Goal: Information Seeking & Learning: Learn about a topic

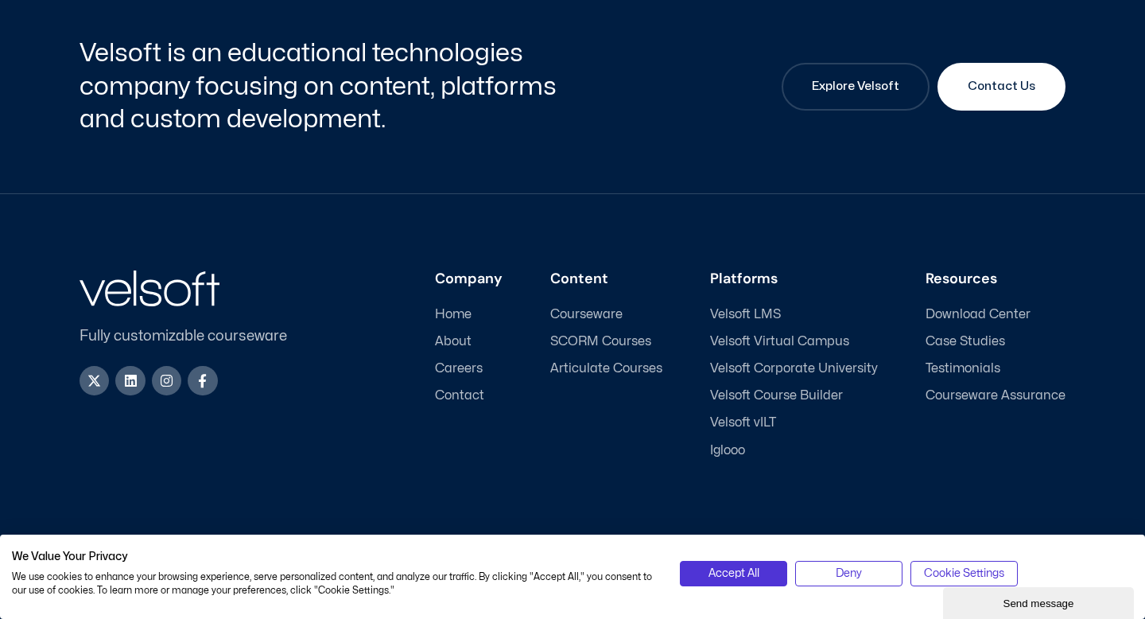
click at [454, 369] on span "Careers" at bounding box center [459, 368] width 48 height 15
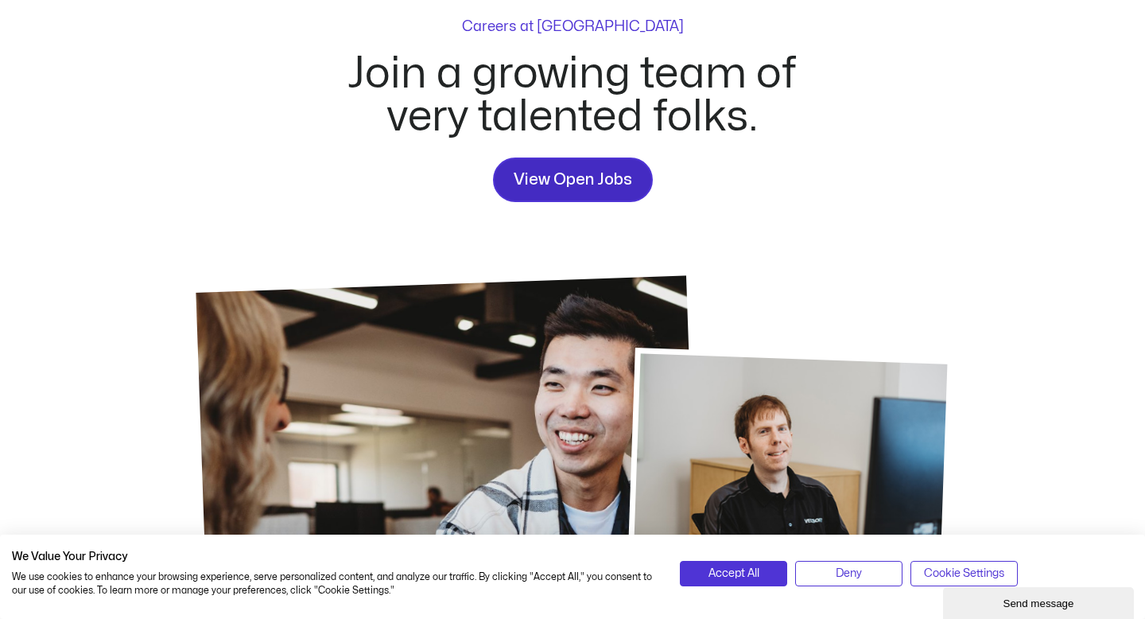
click at [563, 183] on span "View Open Jobs" at bounding box center [573, 179] width 118 height 25
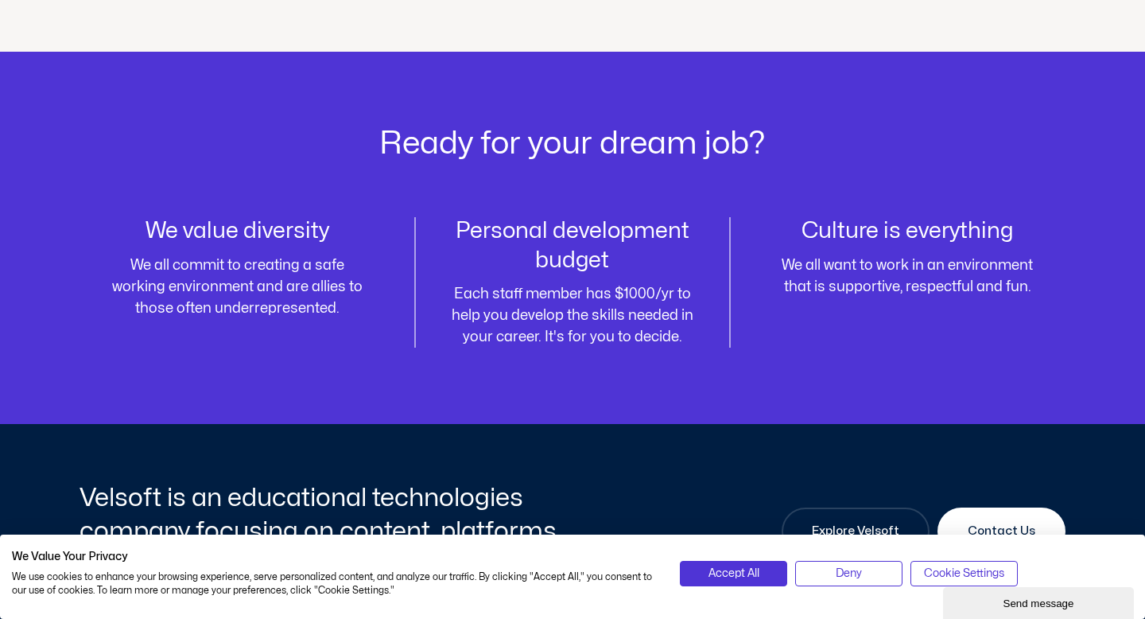
scroll to position [1979, 0]
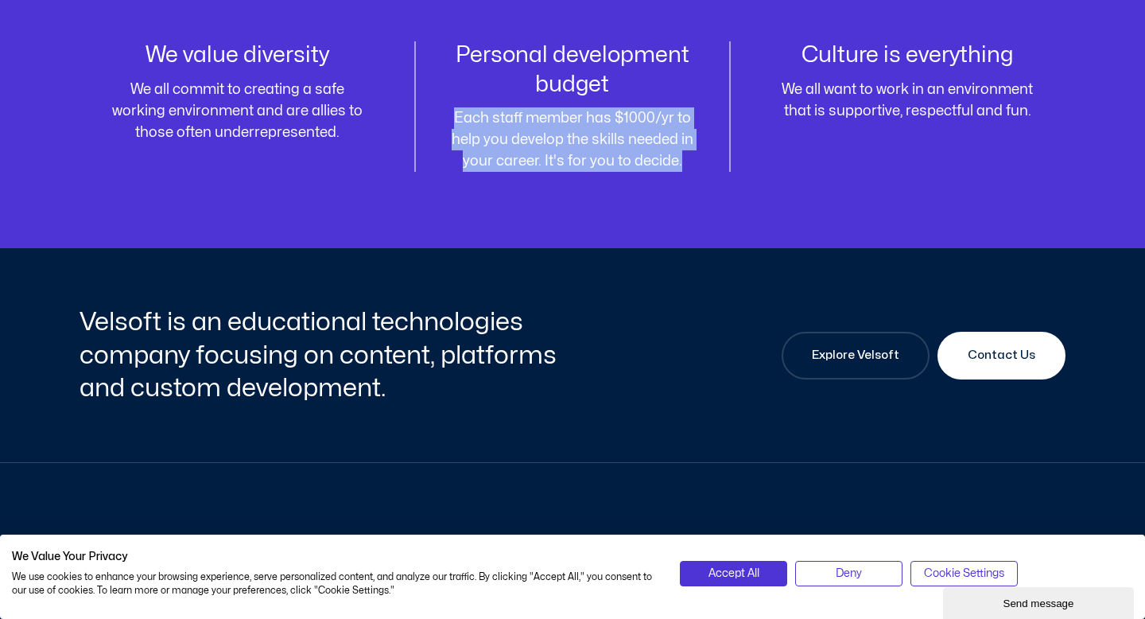
drag, startPoint x: 692, startPoint y: 76, endPoint x: 692, endPoint y: 160, distance: 84.3
click at [692, 160] on div "Personal development budget Each staff member has $1000/yr to help you develop …" at bounding box center [572, 106] width 255 height 130
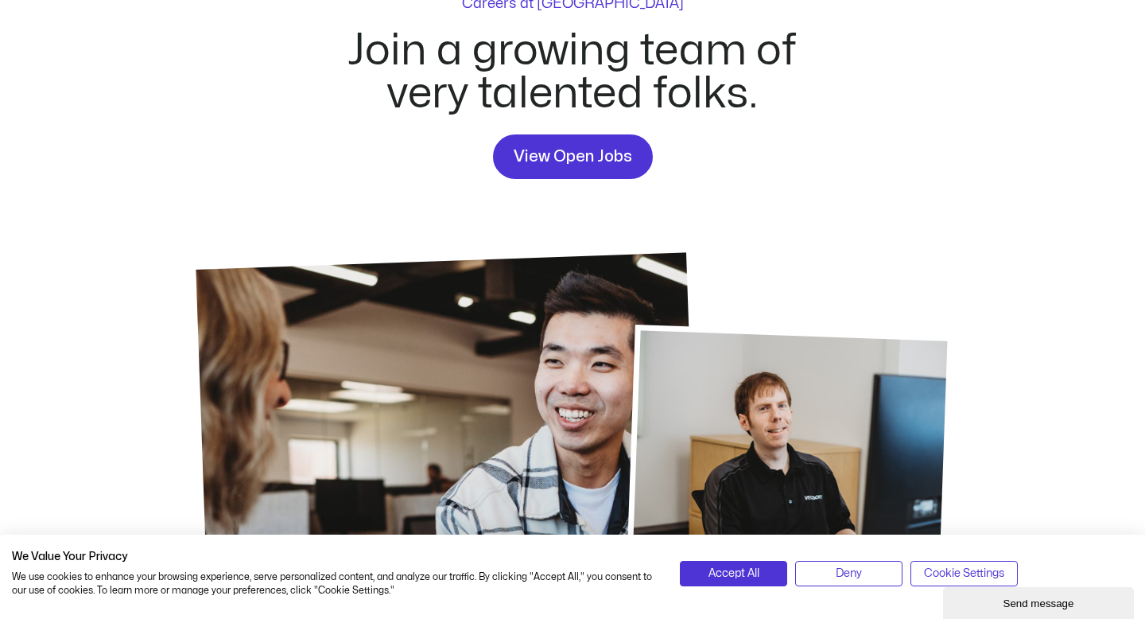
scroll to position [0, 0]
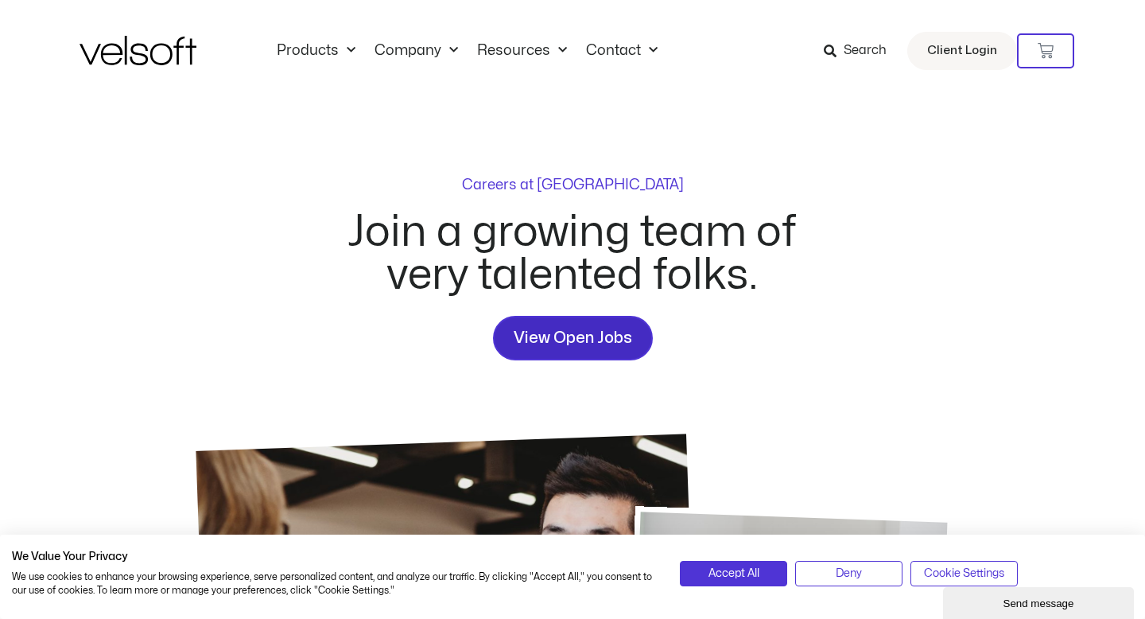
click at [602, 329] on span "View Open Jobs" at bounding box center [573, 337] width 118 height 25
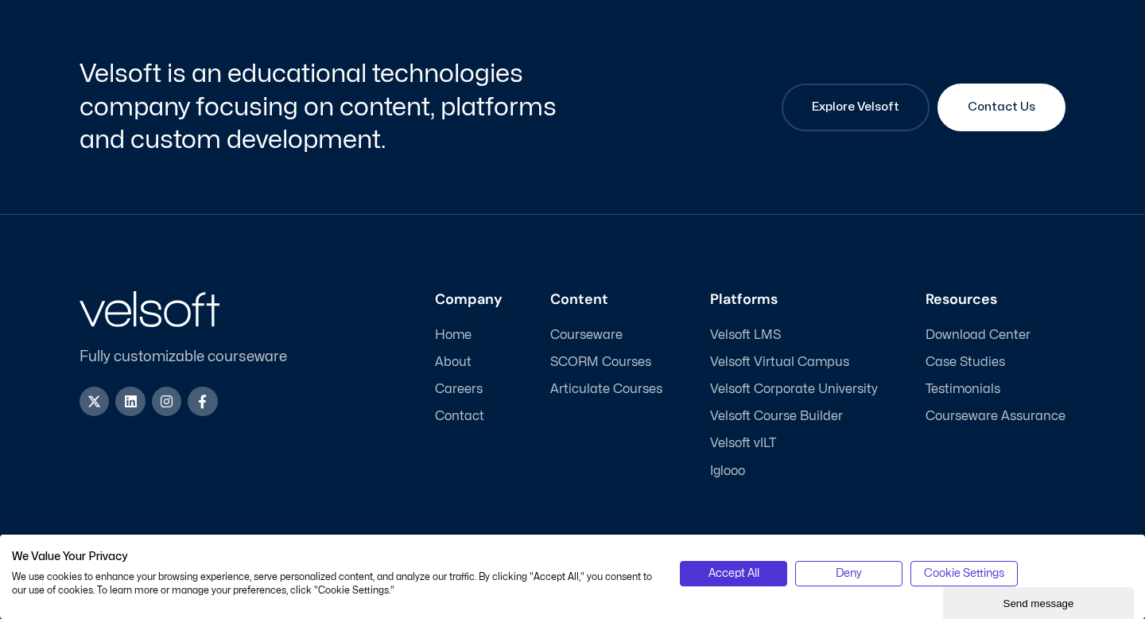
scroll to position [2247, 0]
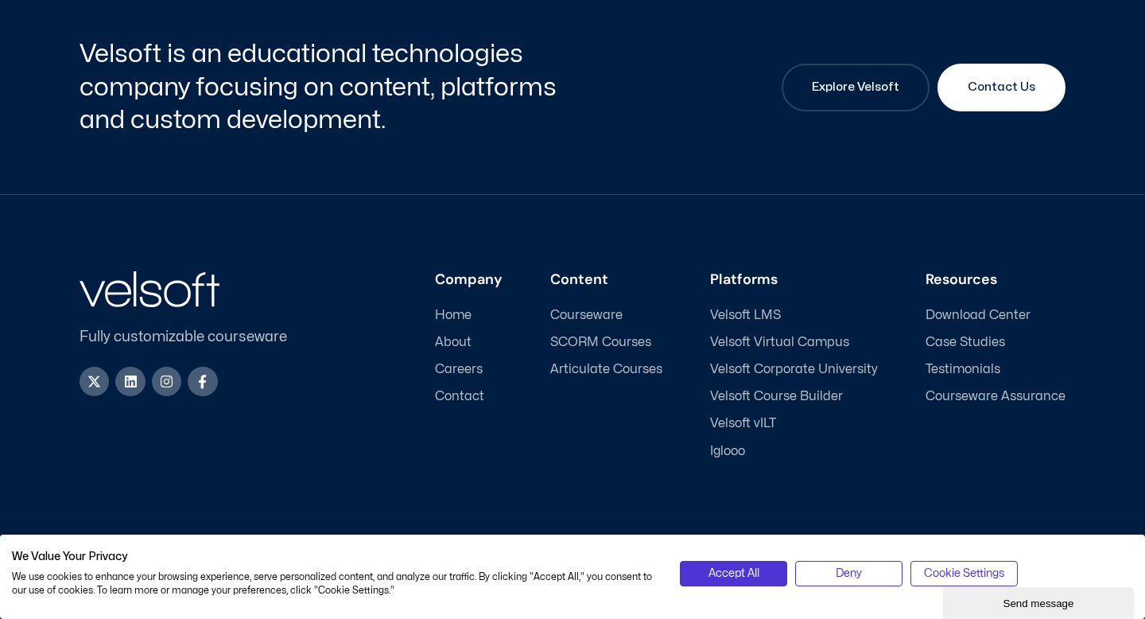
click at [468, 370] on span "Careers" at bounding box center [459, 369] width 48 height 15
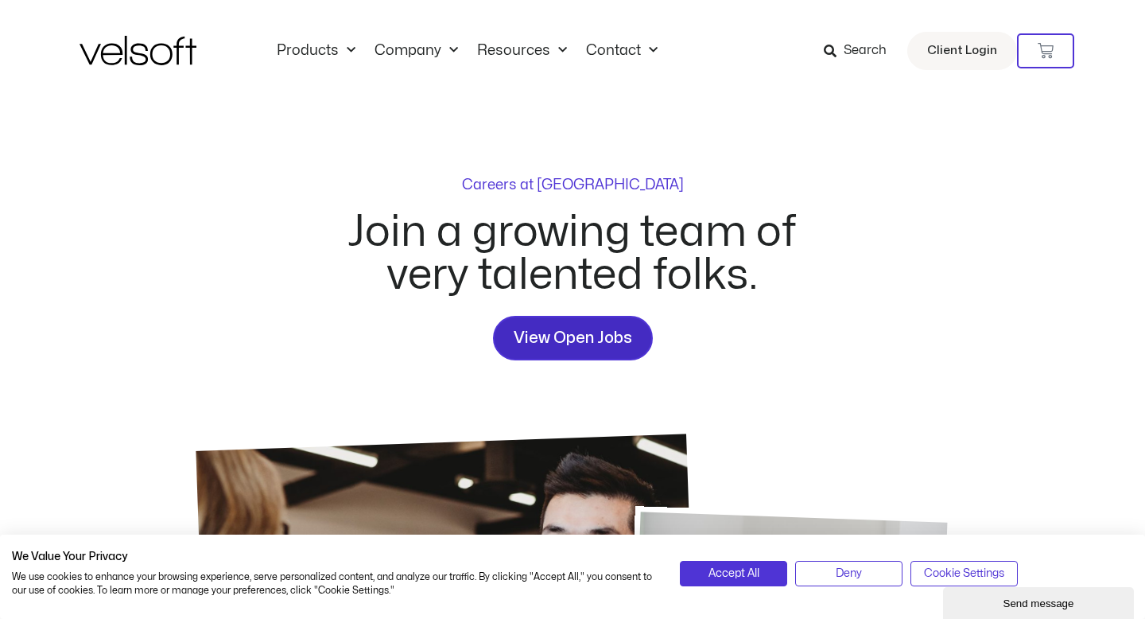
click at [555, 335] on span "View Open Jobs" at bounding box center [573, 337] width 118 height 25
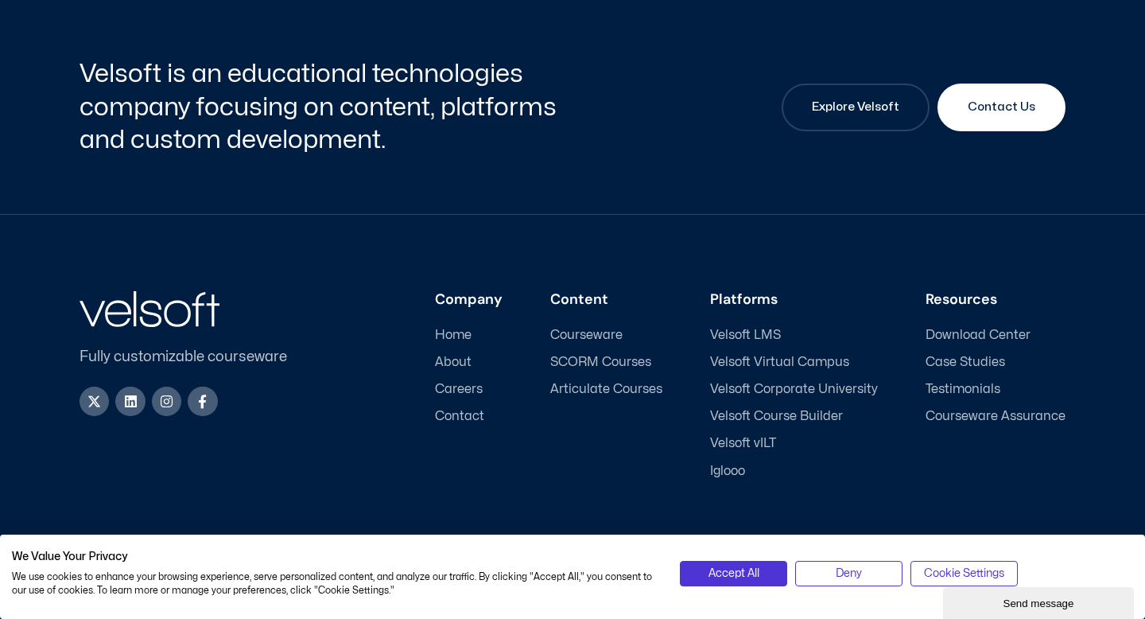
scroll to position [2247, 0]
